Goal: Task Accomplishment & Management: Manage account settings

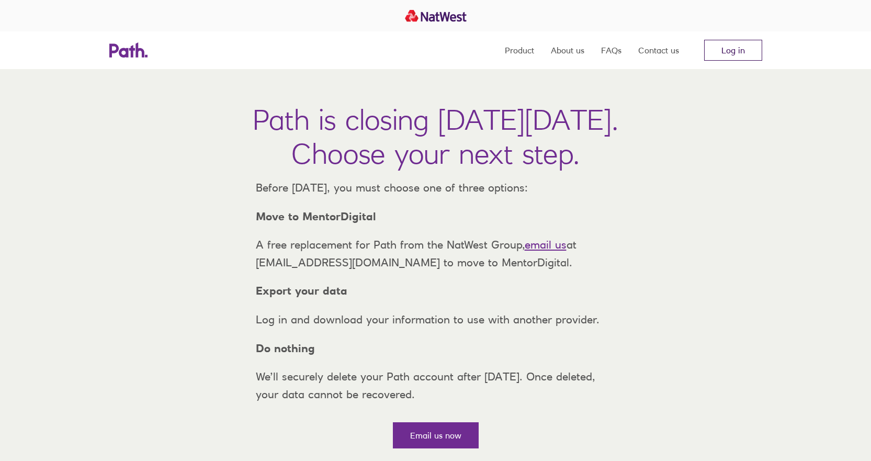
click at [722, 53] on link "Log in" at bounding box center [733, 50] width 58 height 21
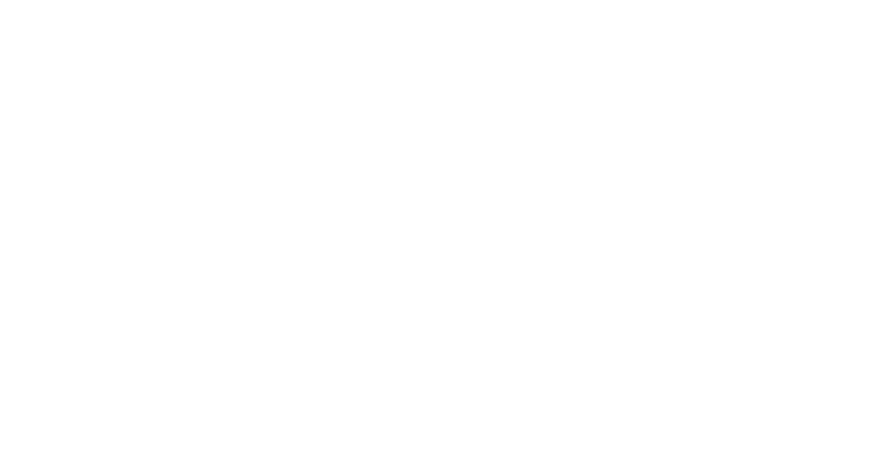
click at [501, 189] on div at bounding box center [439, 230] width 878 height 461
click at [392, 147] on div at bounding box center [439, 230] width 878 height 461
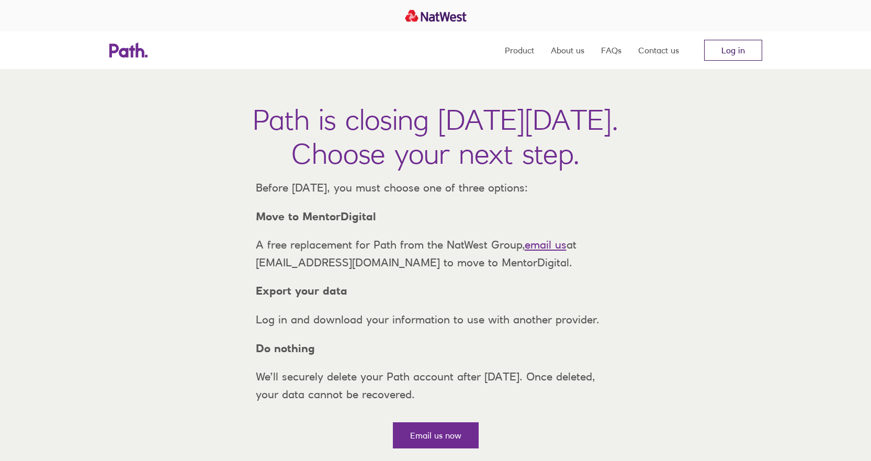
click at [733, 50] on link "Log in" at bounding box center [733, 50] width 58 height 21
click at [737, 46] on link "Log in" at bounding box center [733, 50] width 58 height 21
click at [739, 45] on link "Log in" at bounding box center [733, 50] width 58 height 21
